Goal: Task Accomplishment & Management: Use online tool/utility

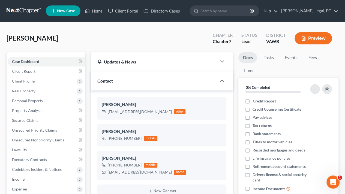
scroll to position [829, 0]
click at [95, 9] on link "Home" at bounding box center [93, 11] width 23 height 10
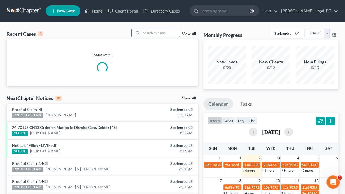
click at [155, 30] on div "Recent Cases 0 View All Please wait... NextChapter Notices 10 View All Proof of…" at bounding box center [172, 163] width 345 height 283
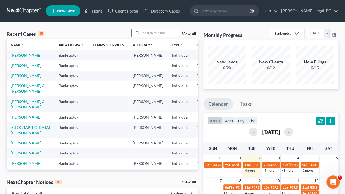
click at [155, 31] on input "search" at bounding box center [160, 33] width 38 height 8
type input "[PERSON_NAME]"
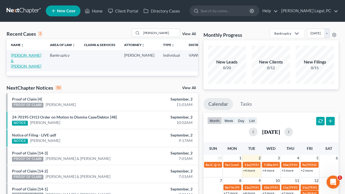
click at [22, 59] on link "[PERSON_NAME] & [PERSON_NAME]" at bounding box center [26, 61] width 30 height 16
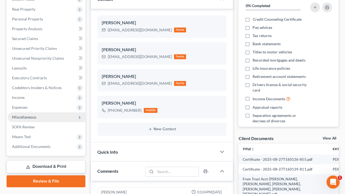
scroll to position [1362, 0]
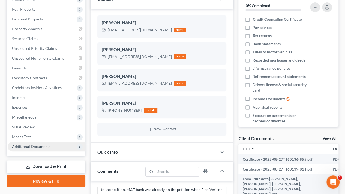
click at [21, 149] on span "Additional Documents" at bounding box center [47, 147] width 78 height 10
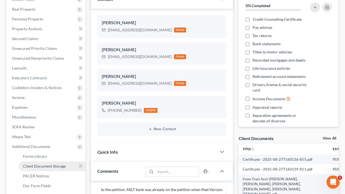
click at [33, 164] on span "Client Document Storage" at bounding box center [44, 166] width 43 height 5
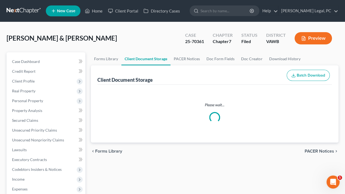
select select "0"
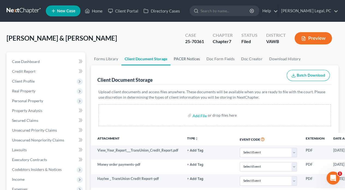
click at [179, 59] on link "PACER Notices" at bounding box center [186, 58] width 33 height 13
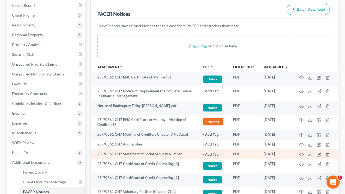
scroll to position [82, 0]
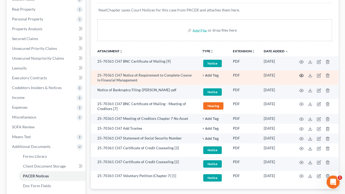
click at [301, 75] on circle "button" at bounding box center [301, 75] width 1 height 1
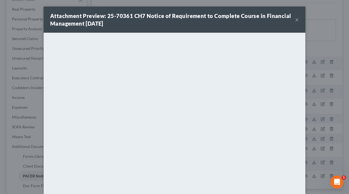
click at [295, 19] on button "×" at bounding box center [297, 19] width 4 height 7
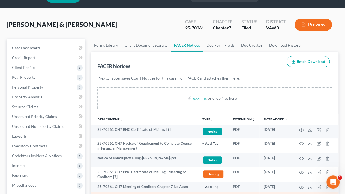
scroll to position [0, 0]
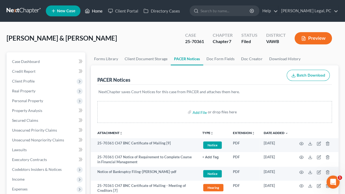
click at [87, 11] on polyline at bounding box center [87, 12] width 1 height 2
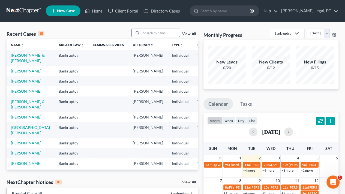
click at [166, 32] on input "search" at bounding box center [160, 33] width 38 height 8
type input "[PERSON_NAME]"
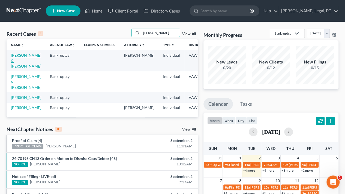
click at [18, 61] on link "[PERSON_NAME] & [PERSON_NAME]" at bounding box center [26, 61] width 30 height 16
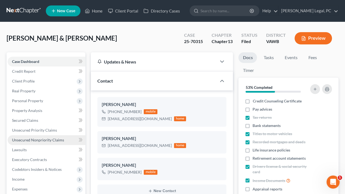
scroll to position [164, 0]
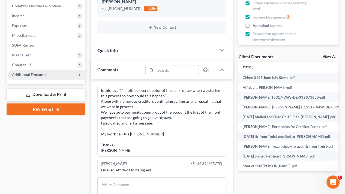
click at [23, 74] on span "Additional Documents" at bounding box center [31, 74] width 38 height 5
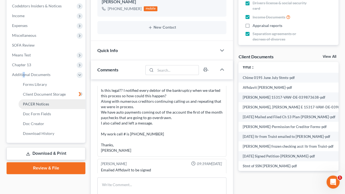
click at [40, 102] on span "PACER Notices" at bounding box center [36, 104] width 26 height 5
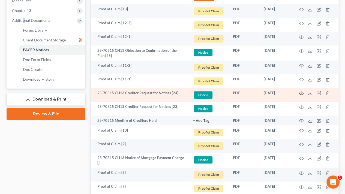
scroll to position [218, 0]
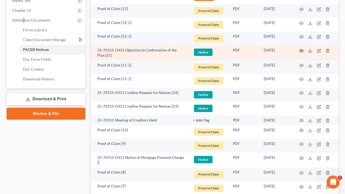
click at [302, 49] on icon "button" at bounding box center [301, 51] width 4 height 4
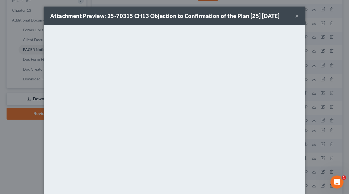
click at [14, 123] on div "Attachment Preview: 25-70315 CH13 Objection to Confirmation of the Plan [25] [D…" at bounding box center [174, 97] width 349 height 194
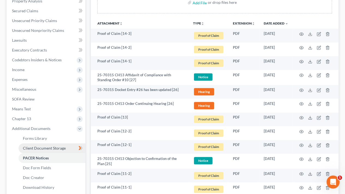
scroll to position [109, 0]
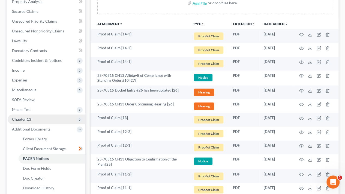
click at [39, 121] on span "Chapter 13" at bounding box center [47, 119] width 78 height 10
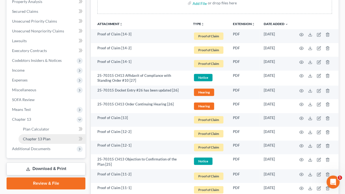
click at [41, 138] on span "Chapter 13 Plan" at bounding box center [37, 139] width 28 height 5
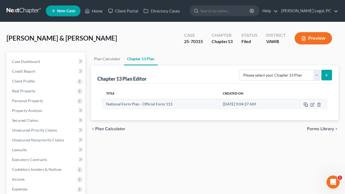
click at [305, 104] on rect "button" at bounding box center [306, 105] width 2 height 2
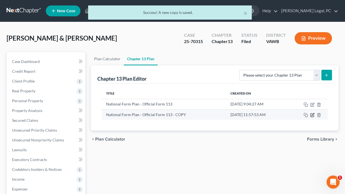
click at [311, 114] on icon "button" at bounding box center [312, 115] width 4 height 4
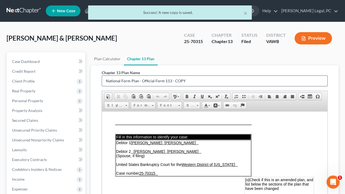
click at [201, 80] on input "National Form Plan - Official Form 113 - COPY" at bounding box center [214, 81] width 225 height 10
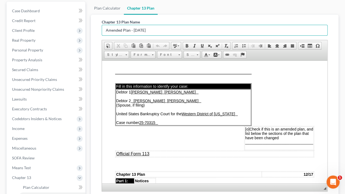
scroll to position [55, 0]
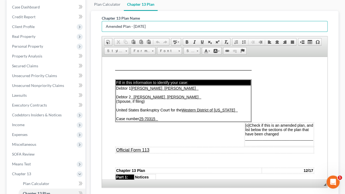
type input "Amended Plan - [DATE]"
click at [245, 123] on span "[o]" at bounding box center [247, 125] width 4 height 4
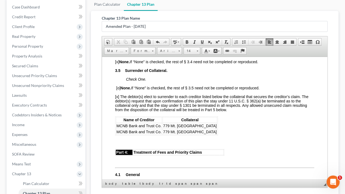
scroll to position [818, 0]
drag, startPoint x: 116, startPoint y: 123, endPoint x: 160, endPoint y: 123, distance: 43.9
click at [160, 123] on span "MCNB Bank and Trust Co." at bounding box center [138, 125] width 45 height 4
copy span "MCNB Bank and Trust Co"
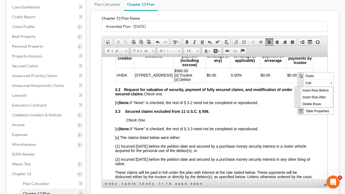
scroll to position [0, 0]
click at [308, 95] on span "Insert Row After" at bounding box center [317, 96] width 32 height 7
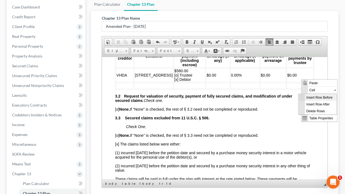
click at [306, 96] on span "Insert Row Before" at bounding box center [321, 97] width 32 height 7
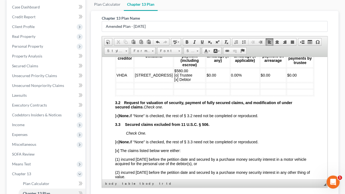
click at [119, 83] on td at bounding box center [125, 86] width 18 height 6
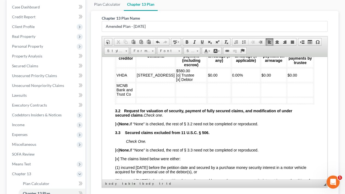
scroll to position [602, 0]
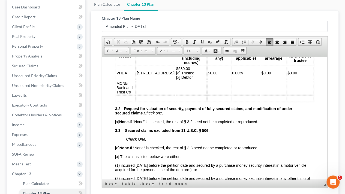
click at [122, 97] on td at bounding box center [126, 98] width 20 height 6
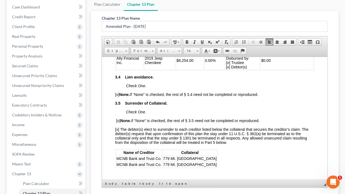
scroll to position [847, 0]
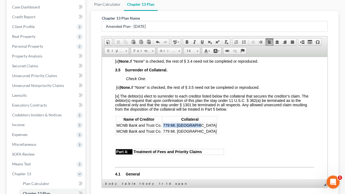
drag, startPoint x: 163, startPoint y: 126, endPoint x: 194, endPoint y: 128, distance: 30.8
click at [194, 127] on span "779 Mt. [GEOGRAPHIC_DATA]" at bounding box center [189, 125] width 53 height 4
copy span "779 Mt. [GEOGRAPHIC_DATA]"
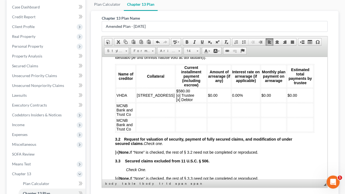
scroll to position [547, 0]
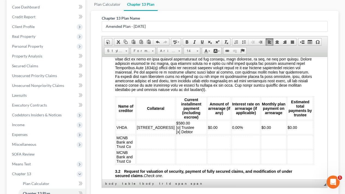
click at [149, 141] on td at bounding box center [155, 142] width 39 height 14
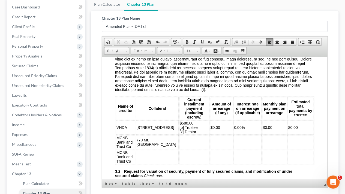
click at [143, 155] on td at bounding box center [157, 157] width 43 height 14
drag, startPoint x: 206, startPoint y: 126, endPoint x: 195, endPoint y: 127, distance: 11.5
click at [210, 127] on td "$0.00" at bounding box center [221, 127] width 23 height 14
copy span "$0.00"
click at [210, 141] on td at bounding box center [221, 142] width 23 height 14
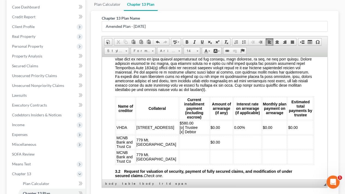
click at [262, 138] on td at bounding box center [274, 142] width 25 height 14
click at [291, 140] on td at bounding box center [300, 142] width 26 height 14
click at [295, 141] on td "$0.00" at bounding box center [300, 142] width 26 height 14
click at [210, 156] on td at bounding box center [221, 157] width 23 height 14
click at [262, 153] on td at bounding box center [274, 157] width 25 height 14
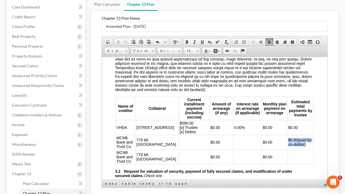
drag, startPoint x: 299, startPoint y: 144, endPoint x: 281, endPoint y: 139, distance: 19.2
click at [287, 139] on td "$0.00 (paid by co-debtor)" at bounding box center [300, 142] width 26 height 14
copy span "$0.00 (paid by co-debtor)"
click at [287, 153] on td at bounding box center [300, 157] width 26 height 14
drag, startPoint x: 233, startPoint y: 128, endPoint x: 220, endPoint y: 126, distance: 13.2
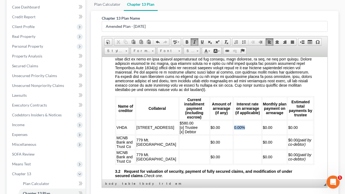
click at [233, 126] on td "0.00%" at bounding box center [247, 127] width 28 height 14
copy span "0.00%"
click at [233, 141] on td at bounding box center [247, 142] width 28 height 14
click at [233, 154] on td at bounding box center [247, 157] width 28 height 14
drag, startPoint x: 179, startPoint y: 130, endPoint x: 159, endPoint y: 123, distance: 21.1
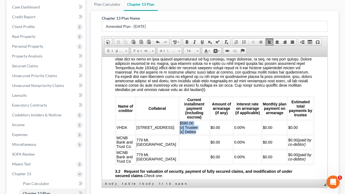
click at [179, 123] on td "$580.00 [o] Trustee [x] Debtor" at bounding box center [194, 127] width 30 height 14
copy span "$580.00 [o] Trustee [x] Debtor"
click at [179, 142] on td at bounding box center [194, 142] width 30 height 14
click at [179, 155] on td at bounding box center [194, 157] width 30 height 14
click at [179, 152] on td "$580.00 [o] Trustee [x] Debtor" at bounding box center [194, 157] width 30 height 14
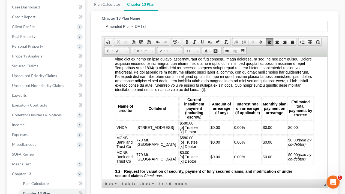
click at [179, 137] on td "$580.00 [o] Trustee [x] Debtor" at bounding box center [194, 142] width 30 height 14
click at [180, 138] on span "$580.00" at bounding box center [187, 137] width 14 height 4
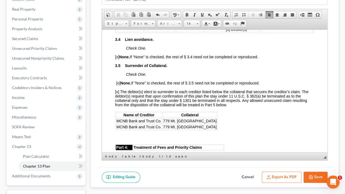
scroll to position [847, 0]
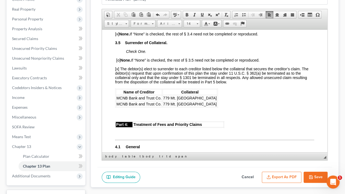
click at [119, 62] on span "[o] None. If “None” is checked, the rest of § 3.5 need not be completed or repr…" at bounding box center [187, 60] width 143 height 4
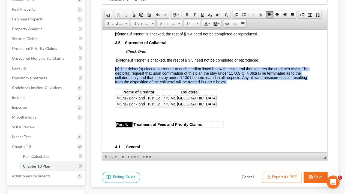
drag, startPoint x: 201, startPoint y: 105, endPoint x: 107, endPoint y: 72, distance: 99.5
click at [107, 72] on html "Fill in this information to identify your case: Debtor 1 [PERSON_NAME] [PERSON_…" at bounding box center [214, 140] width 225 height 1917
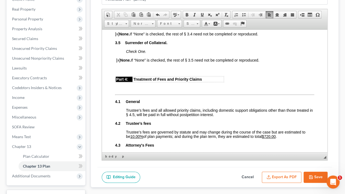
click at [309, 175] on icon "button" at bounding box center [310, 177] width 4 height 4
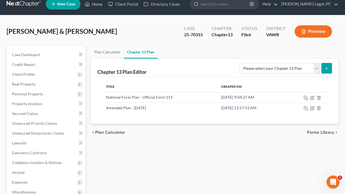
scroll to position [0, 0]
